Goal: Task Accomplishment & Management: Manage account settings

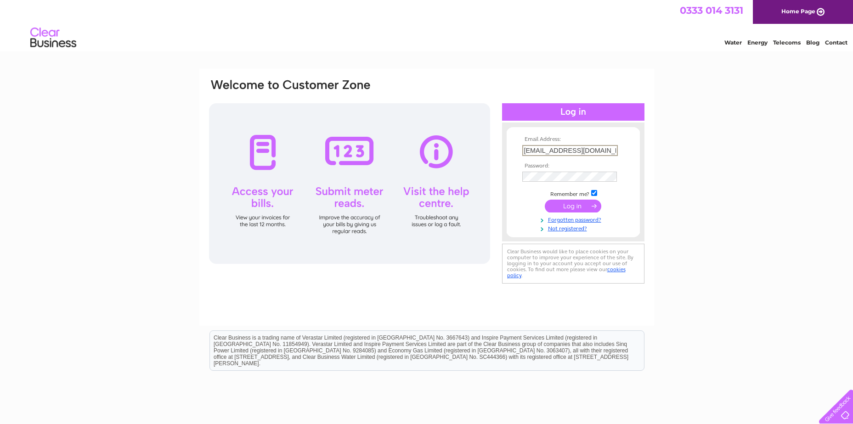
scroll to position [0, 13]
type input "[EMAIL_ADDRESS][DOMAIN_NAME]"
click at [565, 201] on input "submit" at bounding box center [573, 206] width 56 height 13
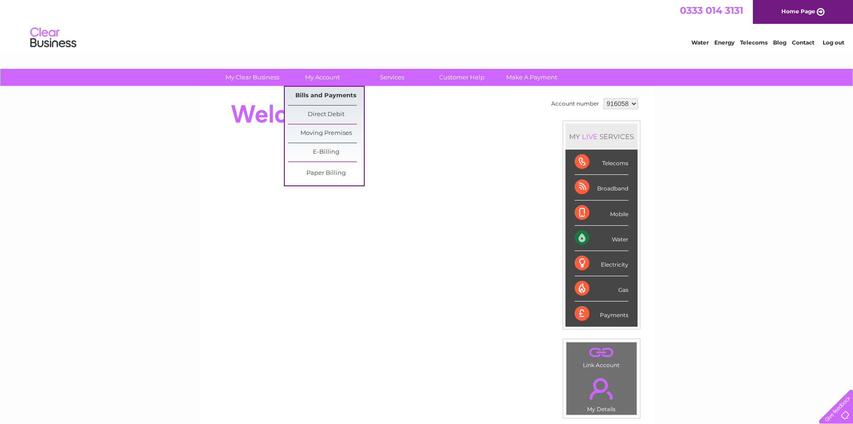
click at [316, 91] on link "Bills and Payments" at bounding box center [326, 96] width 76 height 18
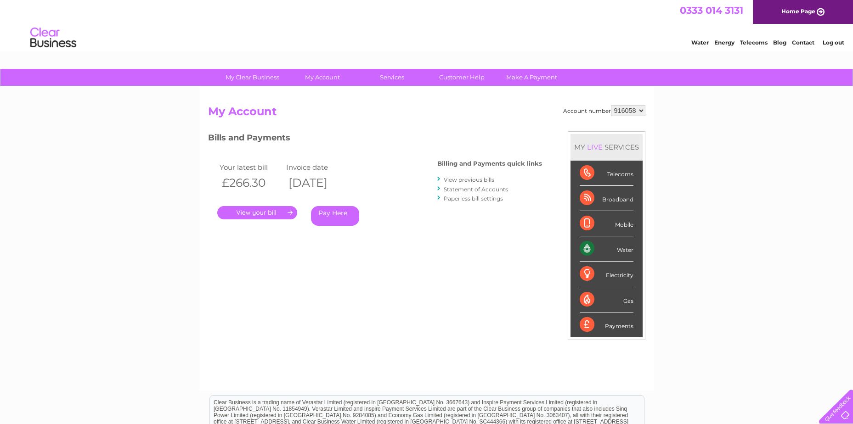
click at [496, 196] on link "Paperless bill settings" at bounding box center [473, 198] width 59 height 7
click at [495, 190] on link "Statement of Accounts" at bounding box center [476, 189] width 64 height 7
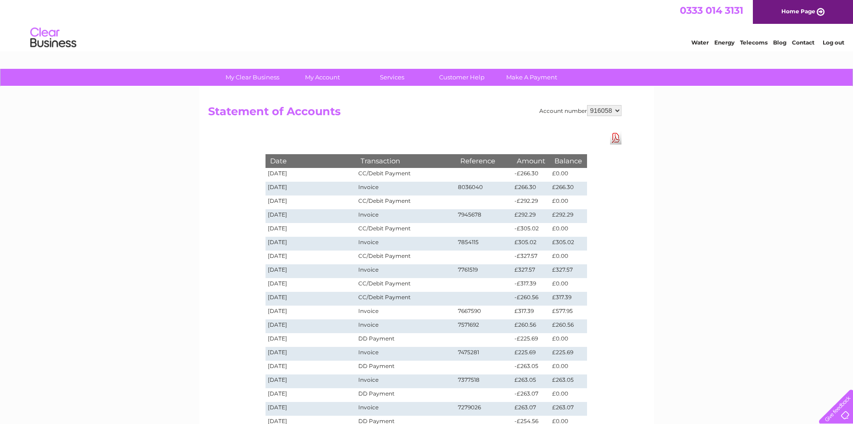
click at [611, 107] on select "916058 920514" at bounding box center [604, 110] width 34 height 11
select select "920514"
click at [587, 105] on select "916058 920514" at bounding box center [604, 110] width 34 height 11
click at [837, 45] on link "Log out" at bounding box center [834, 42] width 22 height 7
